Goal: Ask a question

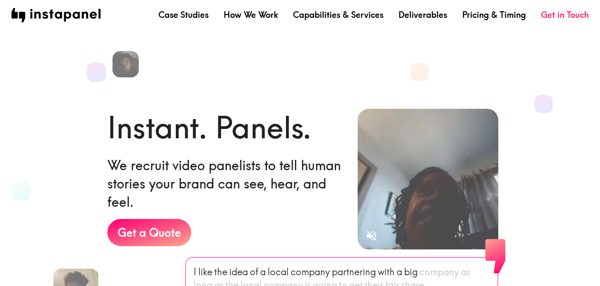
click at [516, 22] on div "Case Studies How We Work Capabilities & Services Deliverables Pricing & Timing …" at bounding box center [300, 15] width 600 height 30
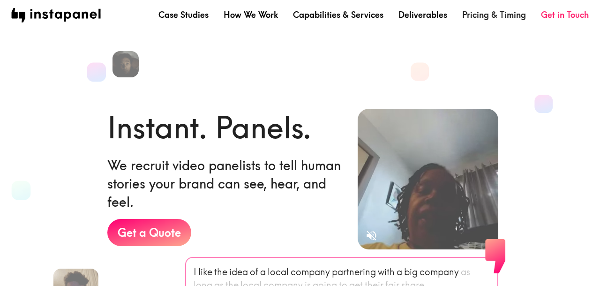
click at [516, 19] on link "Pricing & Timing" at bounding box center [494, 15] width 64 height 12
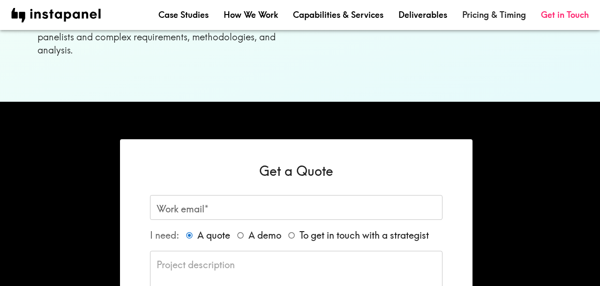
scroll to position [772, 0]
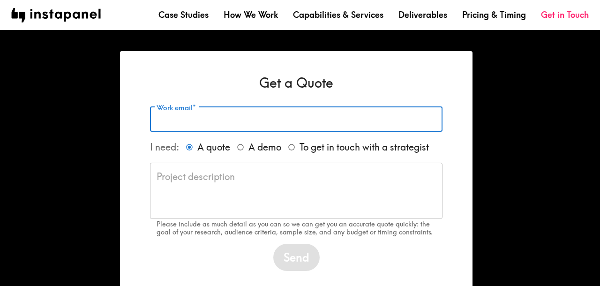
click at [210, 108] on input "Work email*" at bounding box center [296, 119] width 293 height 25
type input "[EMAIL_ADDRESS][DOMAIN_NAME]"
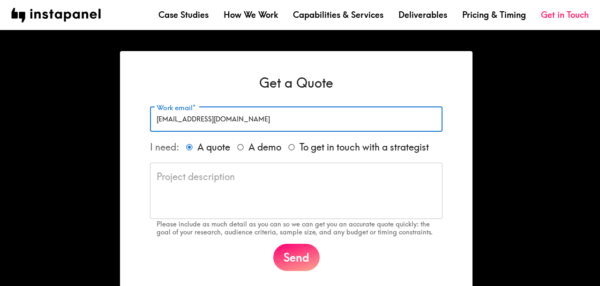
click at [278, 177] on textarea at bounding box center [296, 190] width 279 height 41
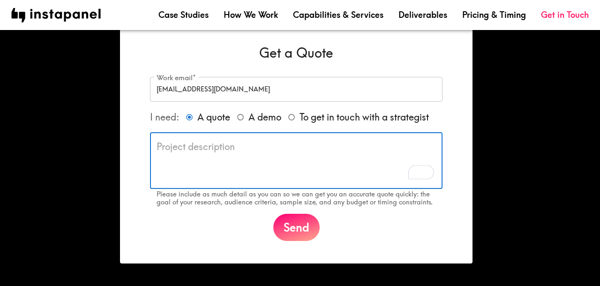
scroll to position [795, 0]
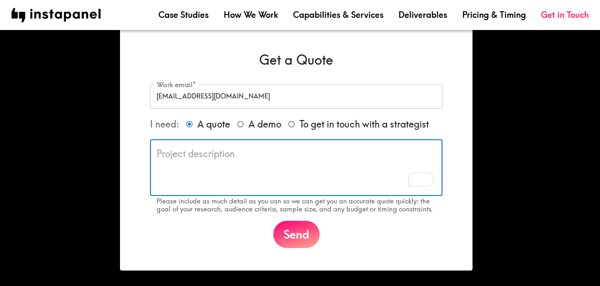
click at [295, 116] on input "To get in touch with a strategist" at bounding box center [292, 124] width 16 height 16
radio input "true"
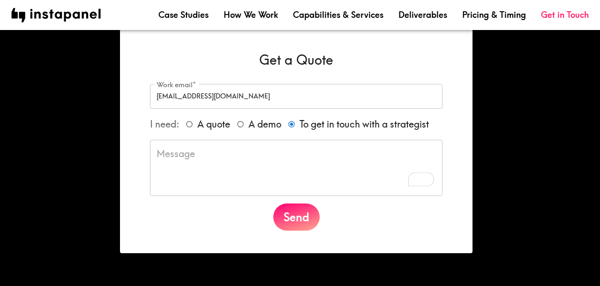
click at [278, 158] on textarea "To enrich screen reader interactions, please activate Accessibility in Grammarl…" at bounding box center [296, 167] width 279 height 41
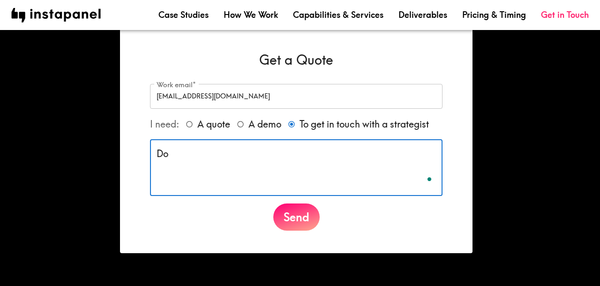
type textarea "D"
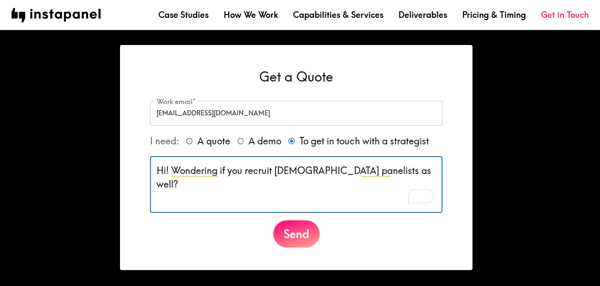
scroll to position [773, 0]
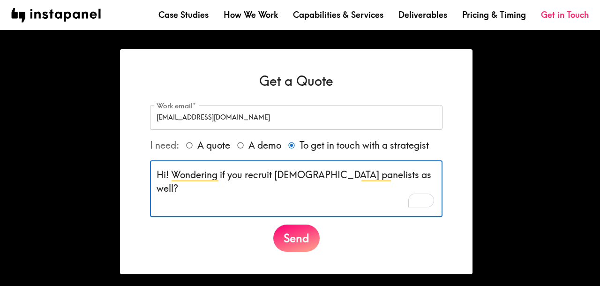
click at [245, 168] on textarea "Hi! Wondering if you recruit [DEMOGRAPHIC_DATA] panelists as well?" at bounding box center [296, 188] width 279 height 41
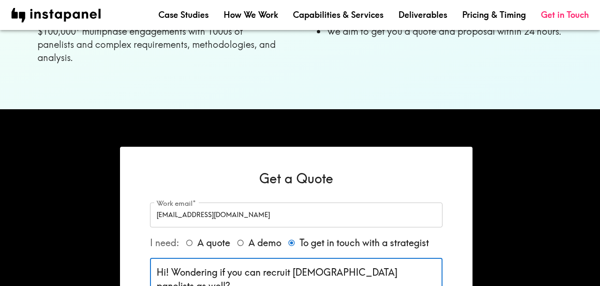
scroll to position [724, 0]
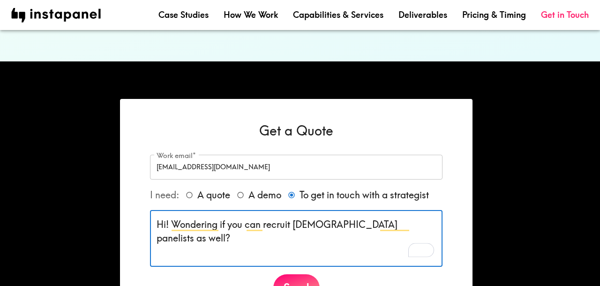
click at [418, 218] on textarea "Hi! Wondering if you can recruit [DEMOGRAPHIC_DATA] panelists as well?" at bounding box center [296, 238] width 279 height 41
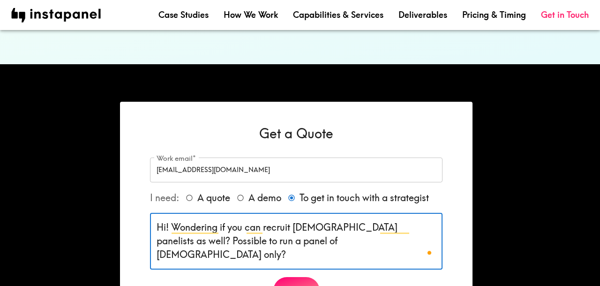
scroll to position [722, 0]
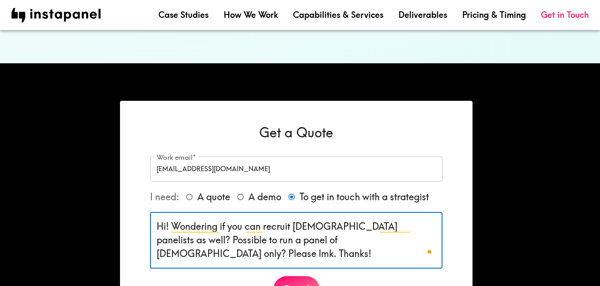
type textarea "Hi! Wondering if you can recruit [DEMOGRAPHIC_DATA] panelists as well? Possible…"
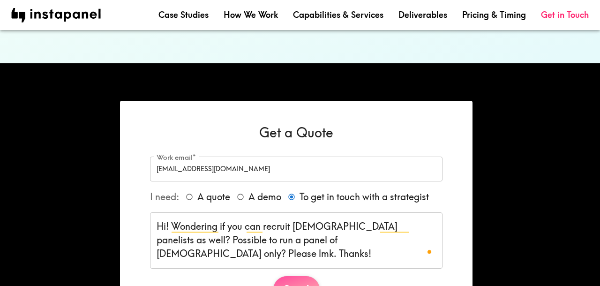
click at [294, 276] on button "Send" at bounding box center [296, 289] width 46 height 27
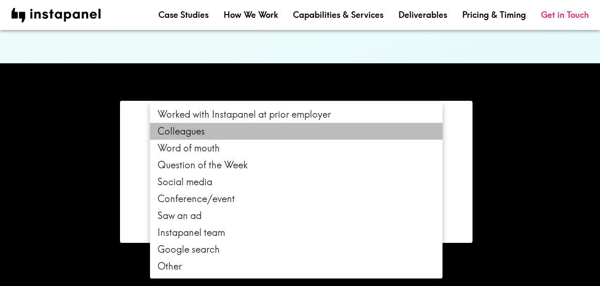
click at [312, 132] on li "Colleagues" at bounding box center [296, 131] width 293 height 17
type input "colleagues"
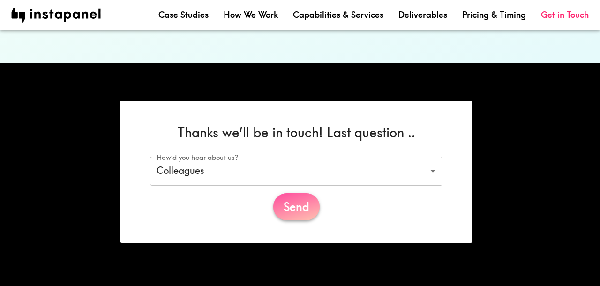
click at [300, 195] on button "Send" at bounding box center [296, 206] width 46 height 27
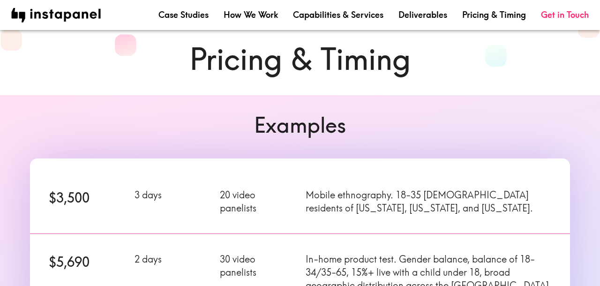
scroll to position [0, 0]
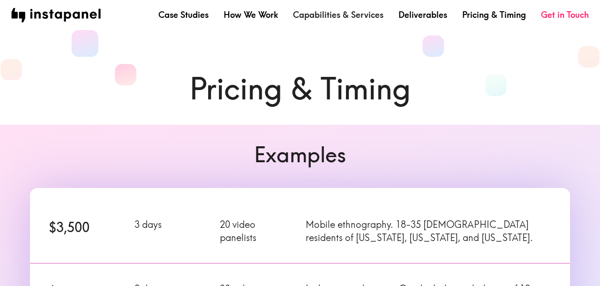
click at [341, 15] on link "Capabilities & Services" at bounding box center [338, 15] width 90 height 12
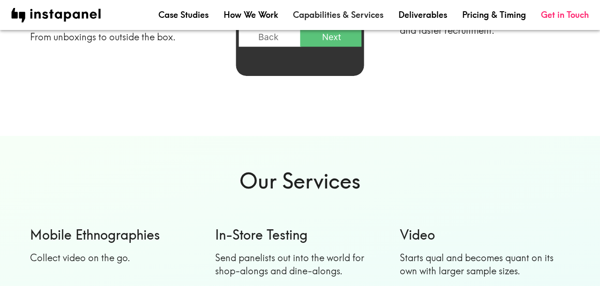
scroll to position [682, 0]
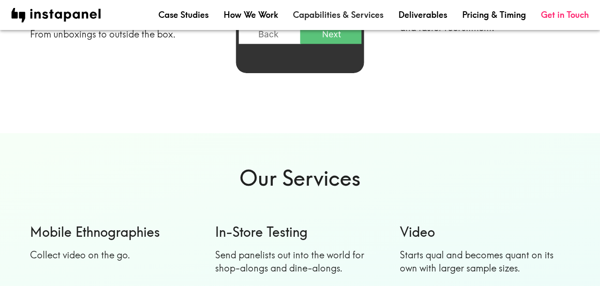
click at [293, 9] on link "Capabilities & Services" at bounding box center [338, 15] width 90 height 12
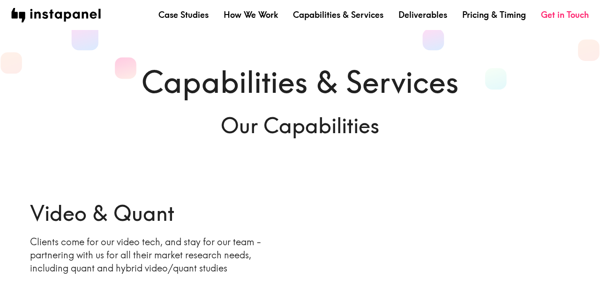
scroll to position [0, 0]
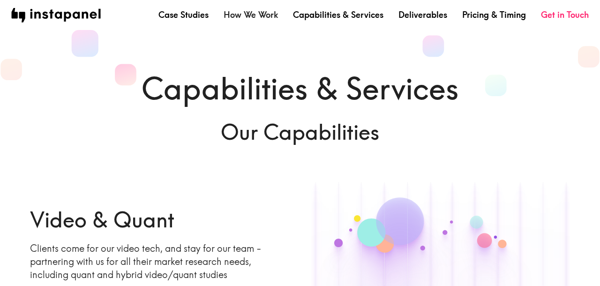
click at [268, 13] on link "How We Work" at bounding box center [251, 15] width 54 height 12
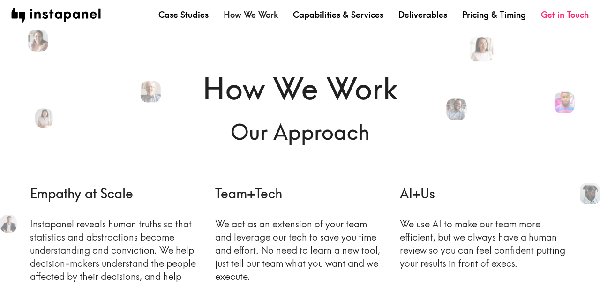
click at [268, 13] on link "How We Work" at bounding box center [251, 15] width 54 height 12
click at [330, 12] on link "Capabilities & Services" at bounding box center [338, 15] width 90 height 12
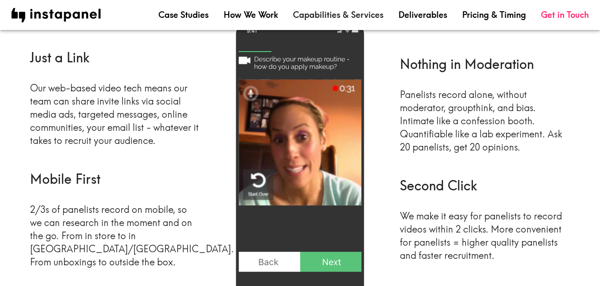
scroll to position [442, 0]
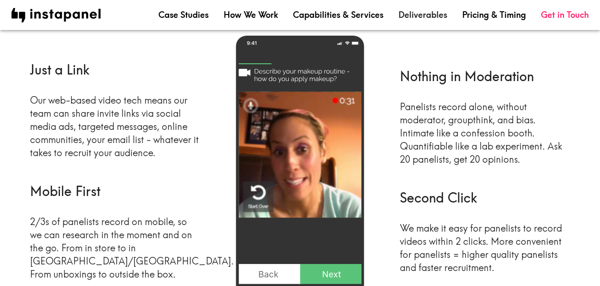
click at [431, 11] on link "Deliverables" at bounding box center [422, 15] width 49 height 12
